Goal: Information Seeking & Learning: Learn about a topic

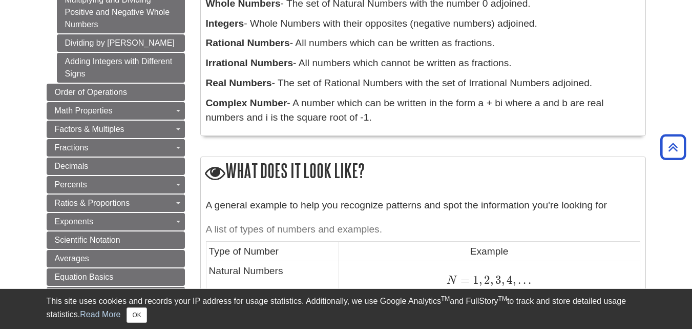
scroll to position [320, 0]
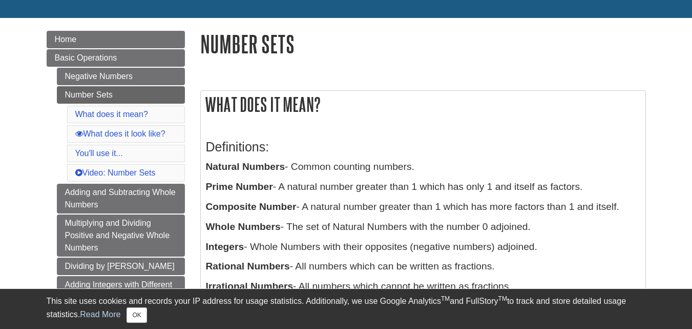
scroll to position [98, 0]
